Goal: Transaction & Acquisition: Purchase product/service

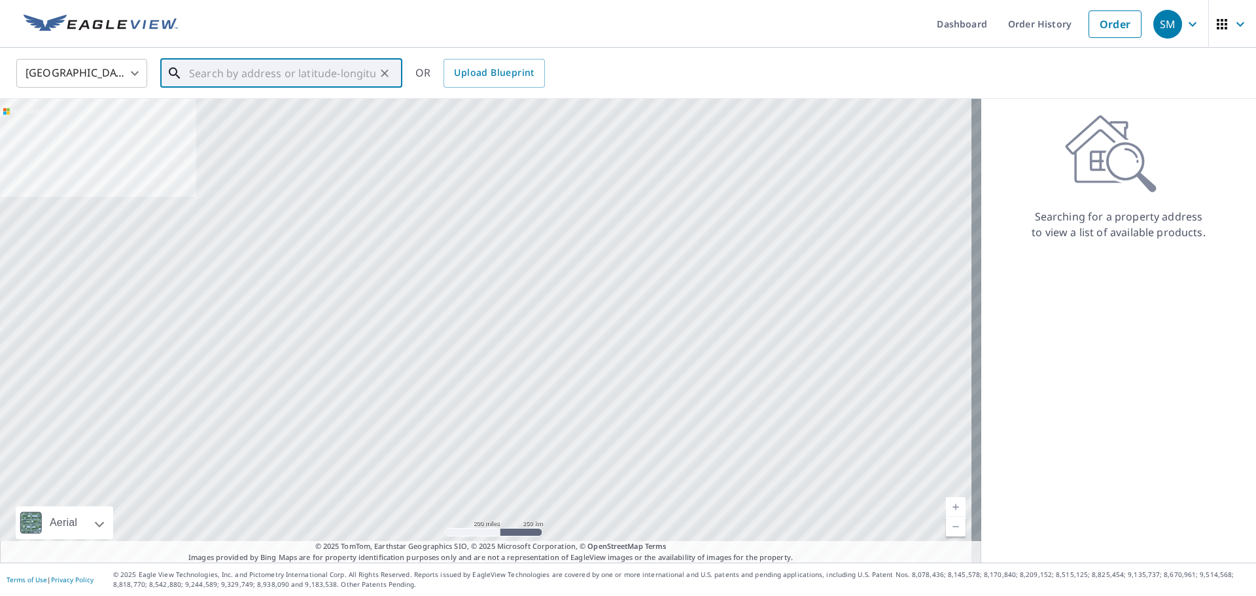
click at [305, 76] on input "text" at bounding box center [282, 73] width 186 height 37
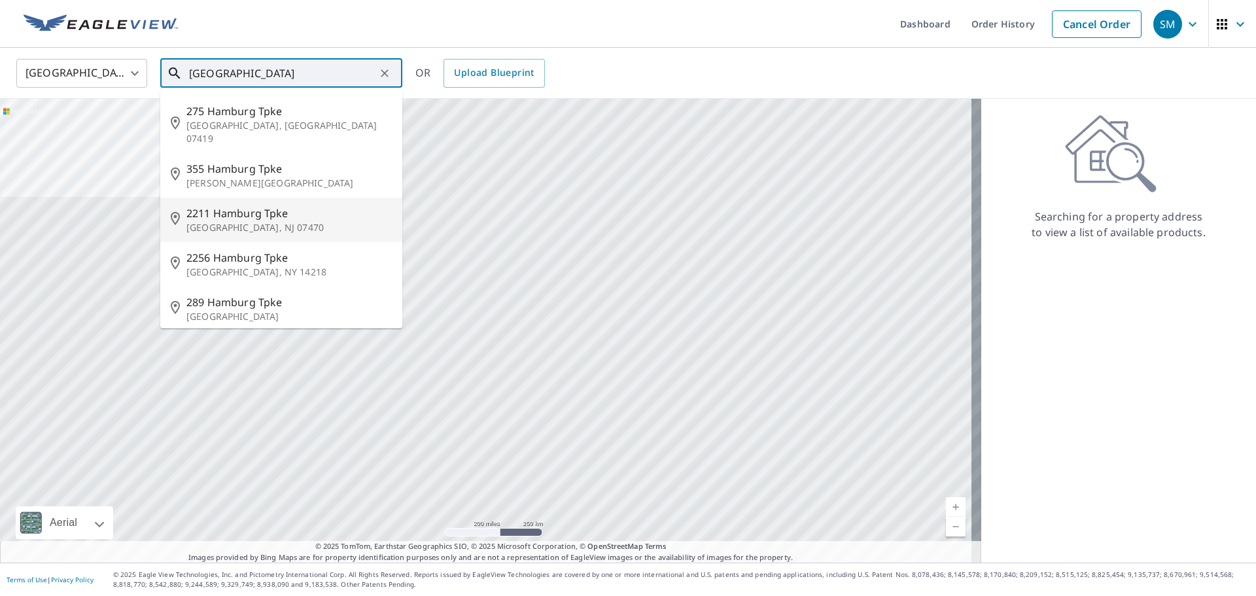
click at [225, 205] on span "2211 Hamburg Tpke" at bounding box center [288, 213] width 205 height 16
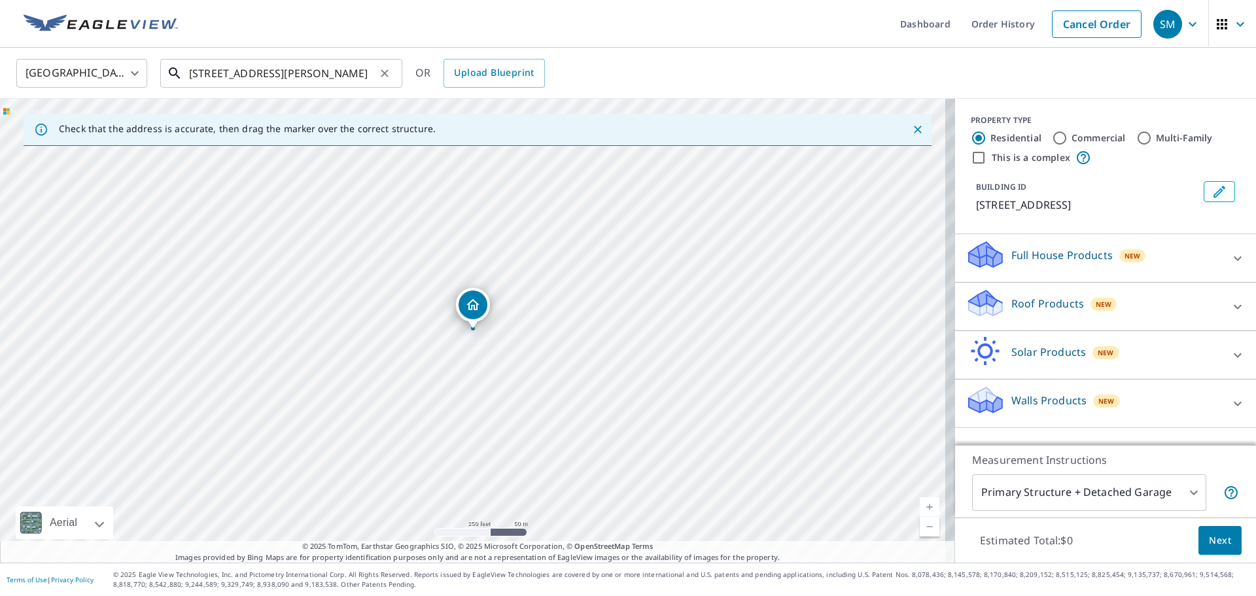
click at [211, 73] on input "[STREET_ADDRESS][PERSON_NAME]" at bounding box center [282, 73] width 186 height 37
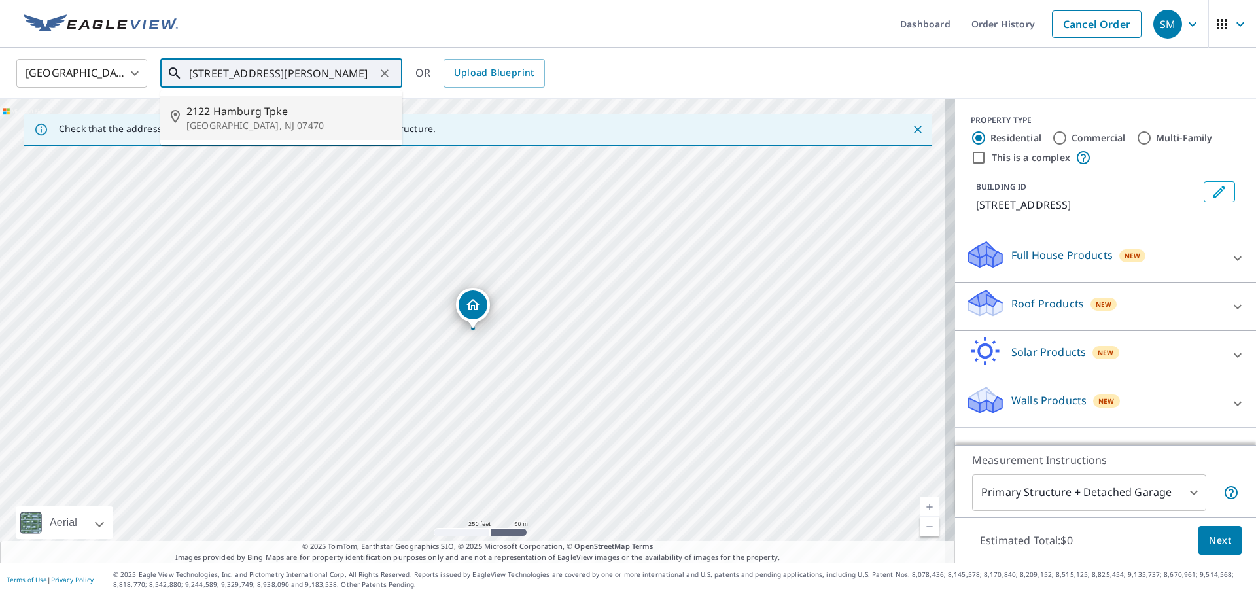
click at [275, 111] on span "2122 Hamburg Tpke" at bounding box center [288, 111] width 205 height 16
type input "[STREET_ADDRESS][PERSON_NAME]"
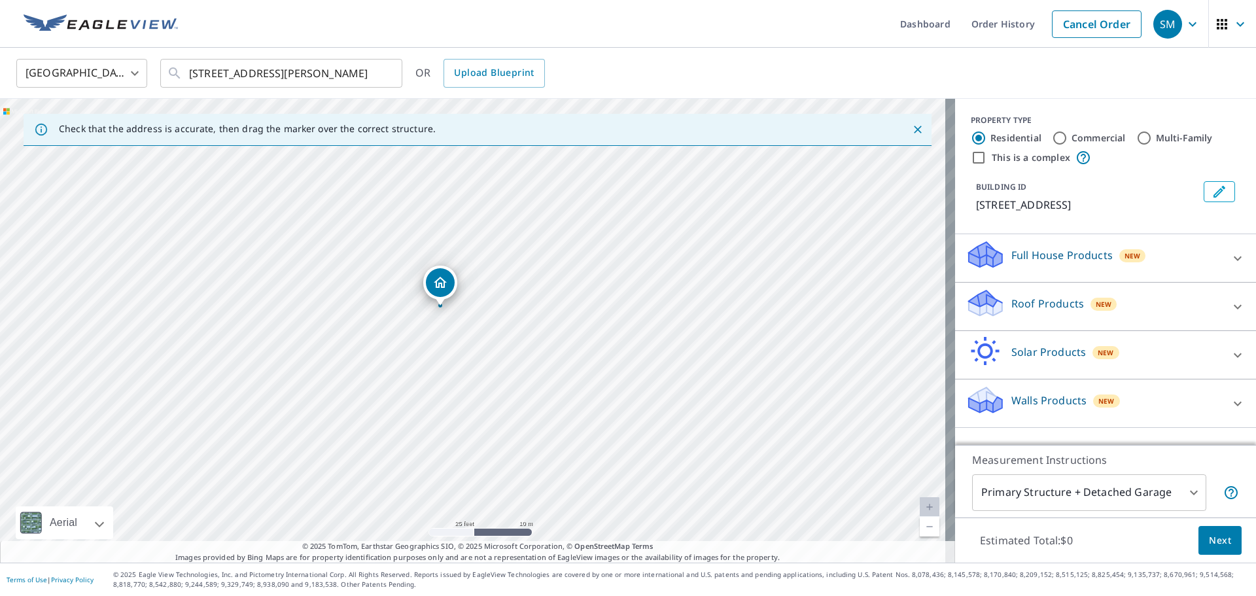
click at [1052, 136] on input "Commercial" at bounding box center [1060, 138] width 16 height 16
radio input "true"
type input "4"
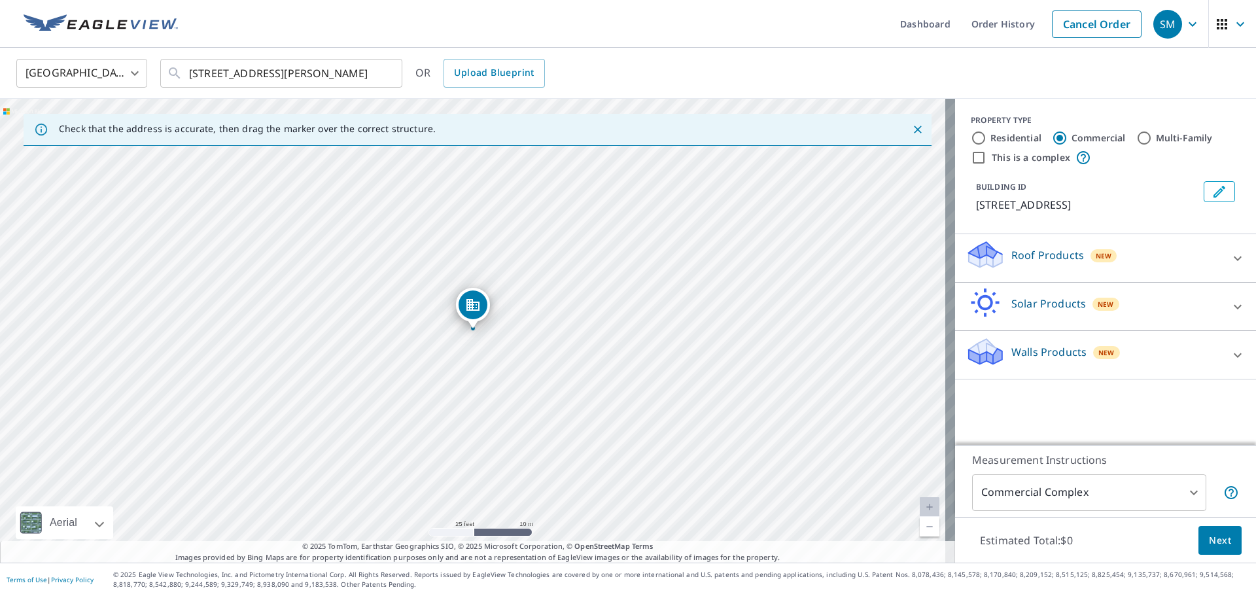
click at [1000, 252] on div "Roof Products New" at bounding box center [1093, 257] width 256 height 37
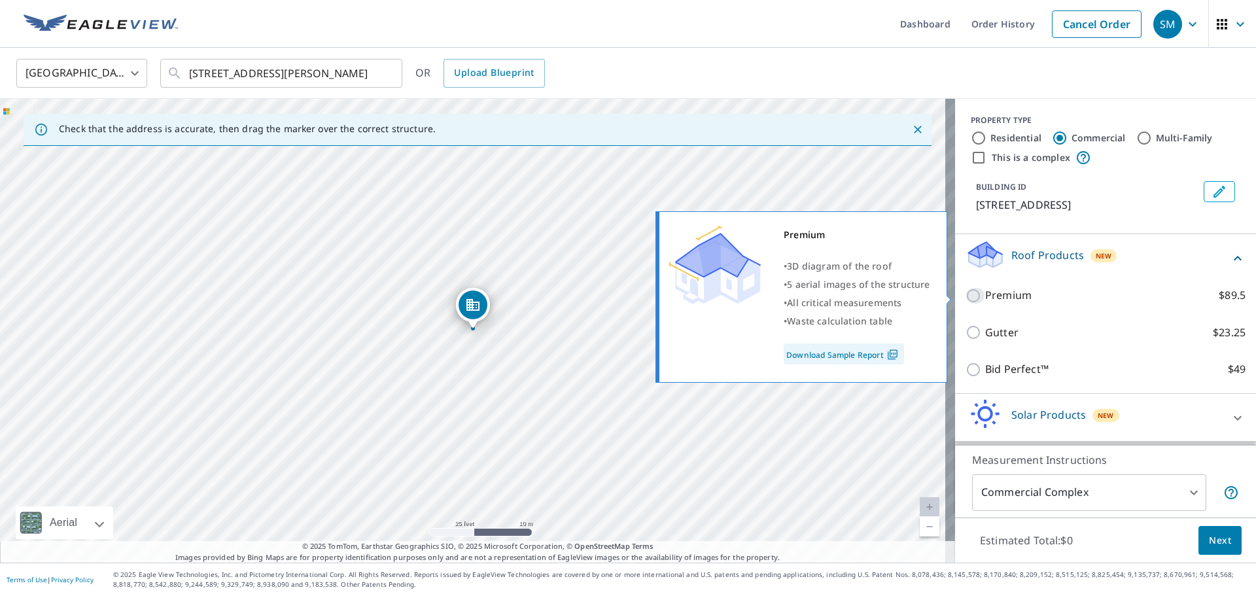
click at [965, 296] on input "Premium $89.5" at bounding box center [975, 296] width 20 height 16
checkbox input "true"
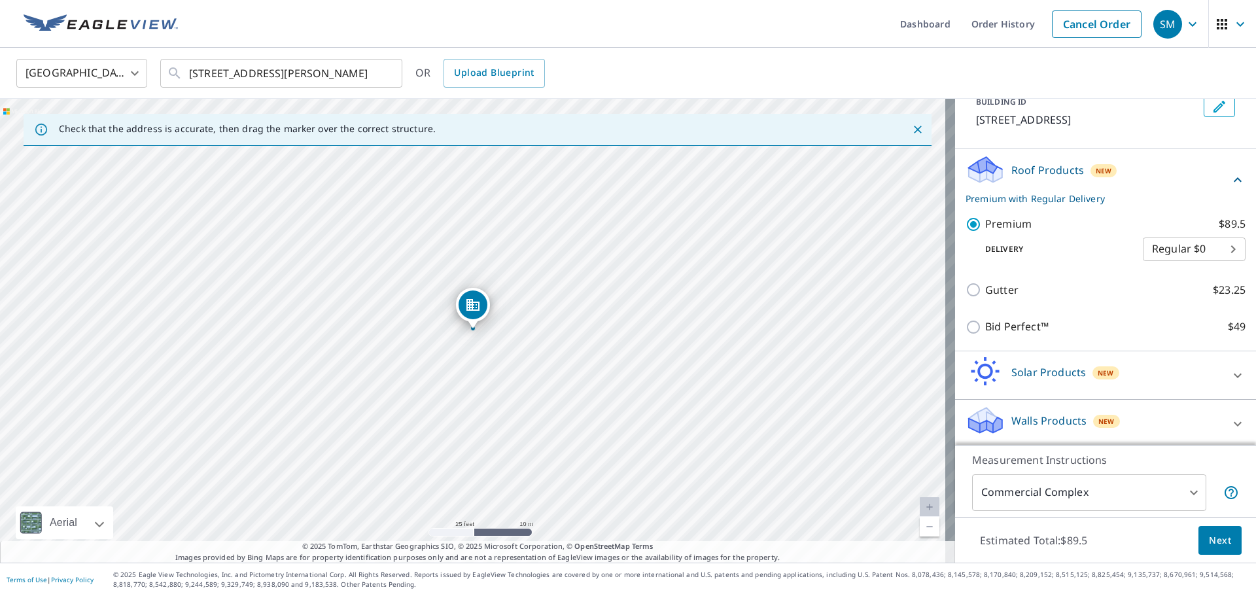
scroll to position [88, 0]
click at [1186, 492] on body "SM SM Dashboard Order History Cancel Order SM [GEOGRAPHIC_DATA] US ​ [STREET_AD…" at bounding box center [628, 298] width 1256 height 596
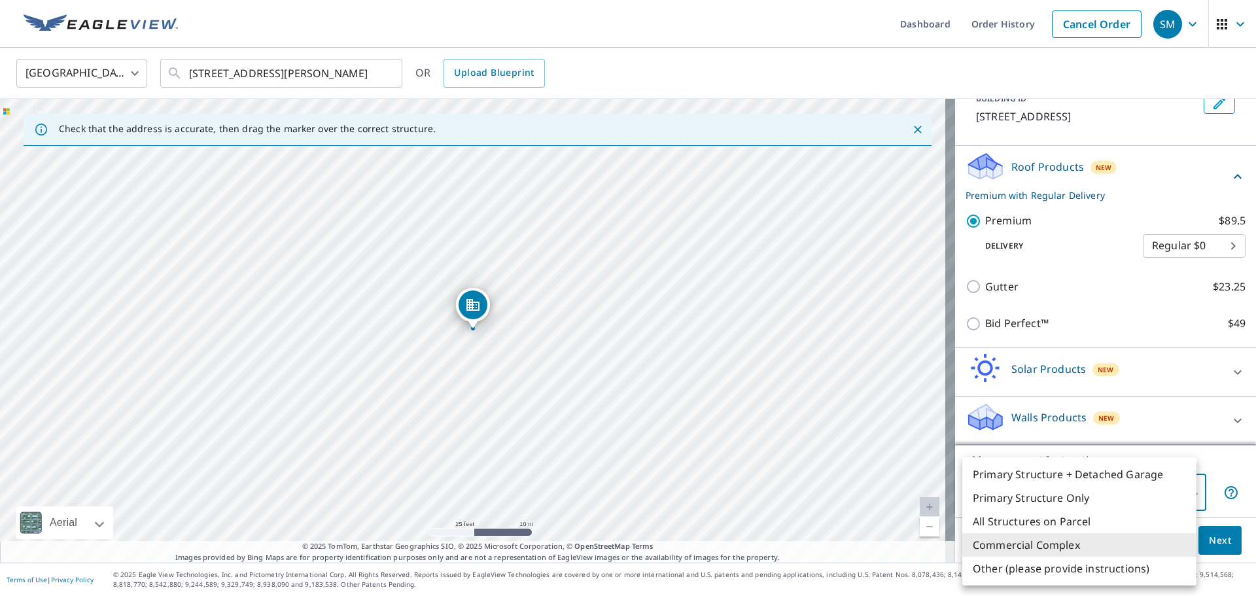
click at [1082, 547] on li "Commercial Complex" at bounding box center [1079, 545] width 234 height 24
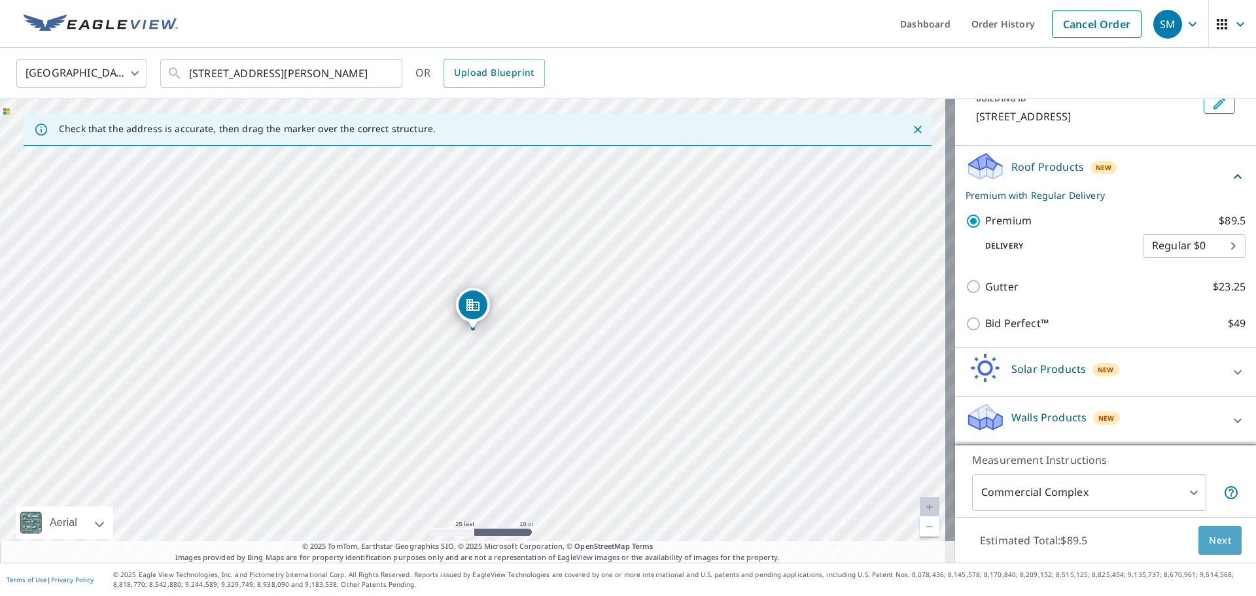
click at [1209, 536] on span "Next" at bounding box center [1220, 540] width 22 height 16
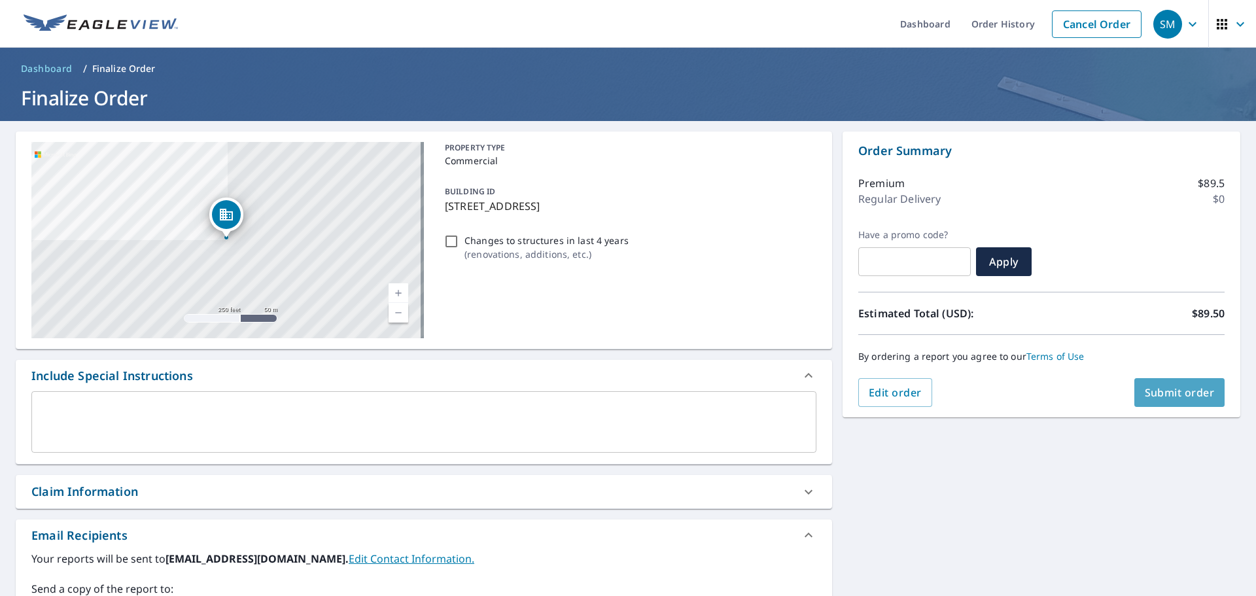
click at [1172, 390] on span "Submit order" at bounding box center [1180, 392] width 70 height 14
